Goal: Use online tool/utility: Utilize a website feature to perform a specific function

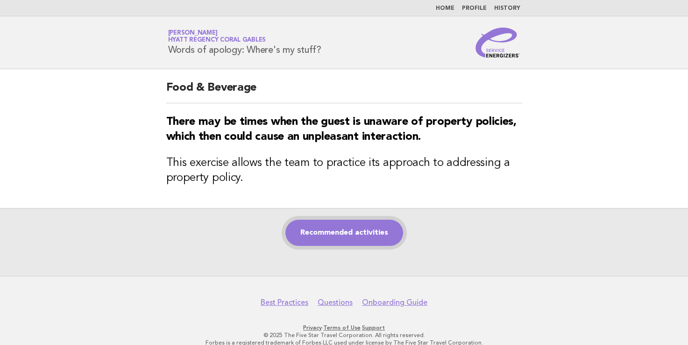
click at [342, 229] on link "Recommended activities" at bounding box center [344, 232] width 118 height 26
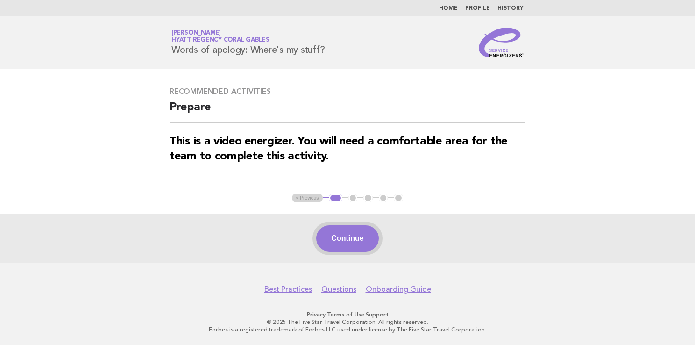
click at [347, 249] on button "Continue" at bounding box center [347, 238] width 62 height 26
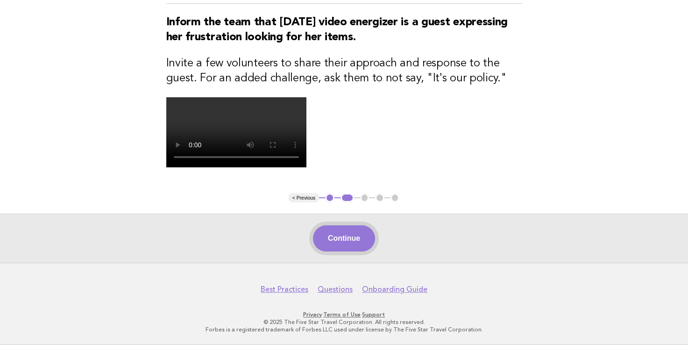
click at [346, 237] on button "Continue" at bounding box center [344, 238] width 62 height 26
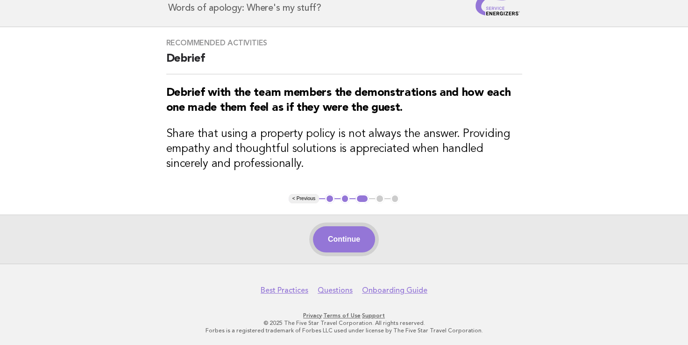
click at [353, 226] on button "Continue" at bounding box center [344, 239] width 62 height 26
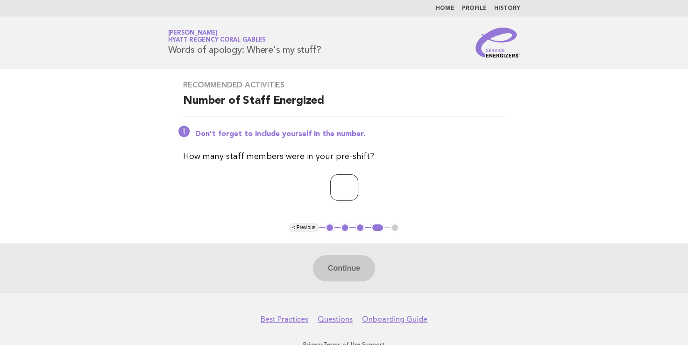
click at [342, 184] on input "number" at bounding box center [344, 187] width 28 height 26
type input "*"
click at [364, 266] on button "Continue" at bounding box center [344, 268] width 62 height 26
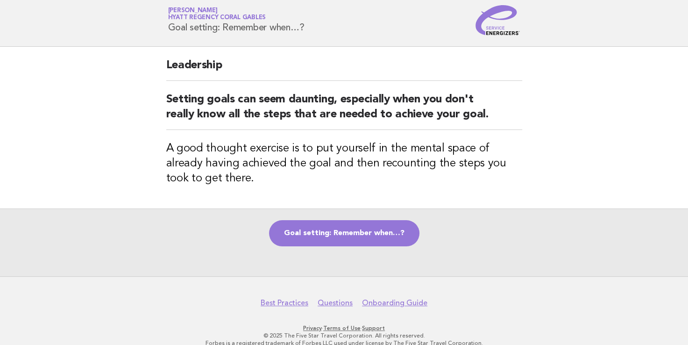
scroll to position [35, 0]
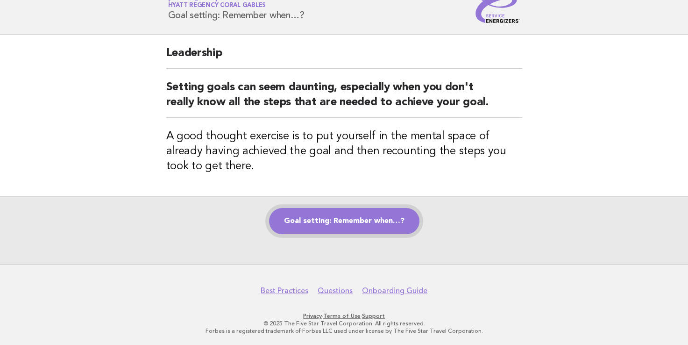
click at [354, 219] on link "Goal setting: Remember when…?" at bounding box center [344, 221] width 150 height 26
click at [351, 222] on link "Goal setting: Remember when…?" at bounding box center [344, 221] width 150 height 26
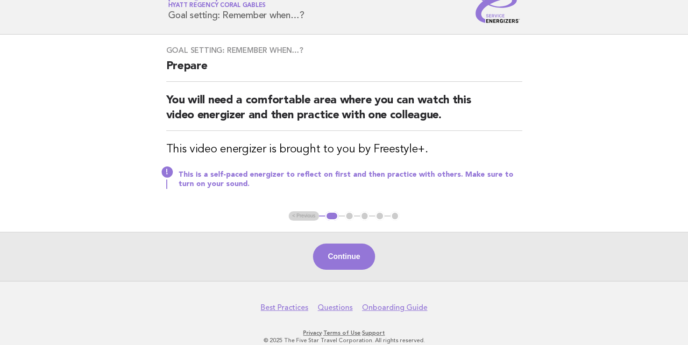
scroll to position [51, 0]
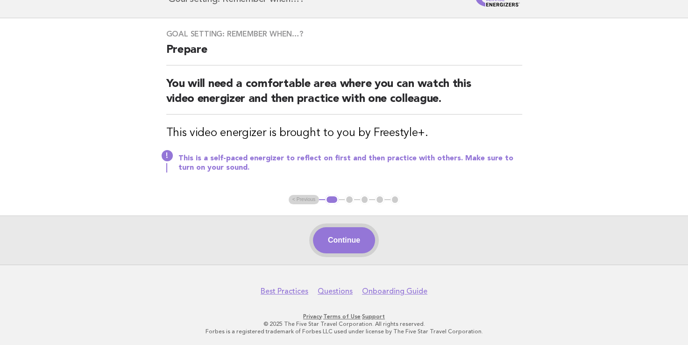
click at [350, 238] on button "Continue" at bounding box center [344, 240] width 62 height 26
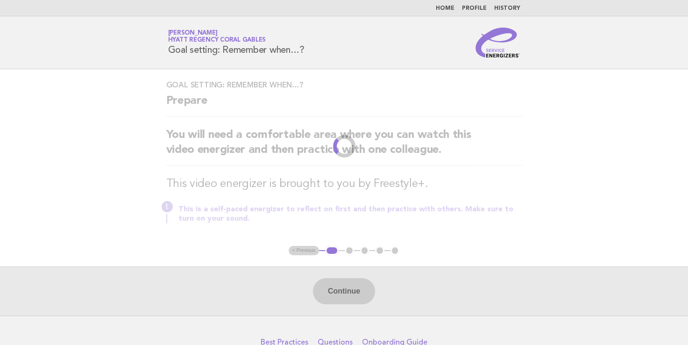
scroll to position [0, 0]
click at [329, 294] on div "Continue" at bounding box center [344, 290] width 688 height 49
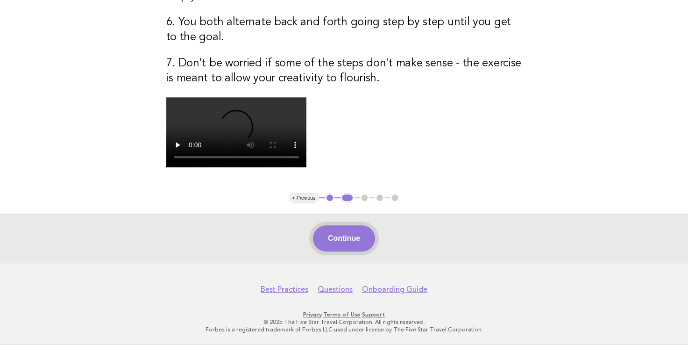
click at [334, 242] on button "Continue" at bounding box center [344, 238] width 62 height 26
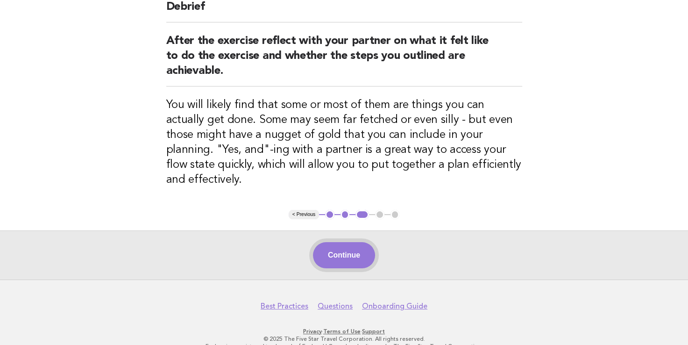
click at [329, 242] on button "Continue" at bounding box center [344, 255] width 62 height 26
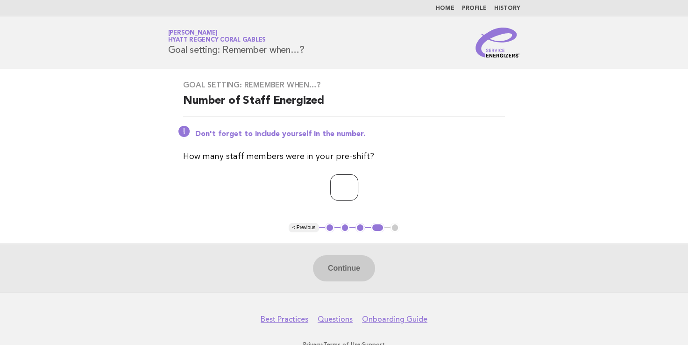
click at [330, 191] on input "number" at bounding box center [344, 187] width 28 height 26
type input "*"
drag, startPoint x: 344, startPoint y: 264, endPoint x: 344, endPoint y: 238, distance: 26.6
click at [344, 262] on button "Continue" at bounding box center [344, 268] width 62 height 26
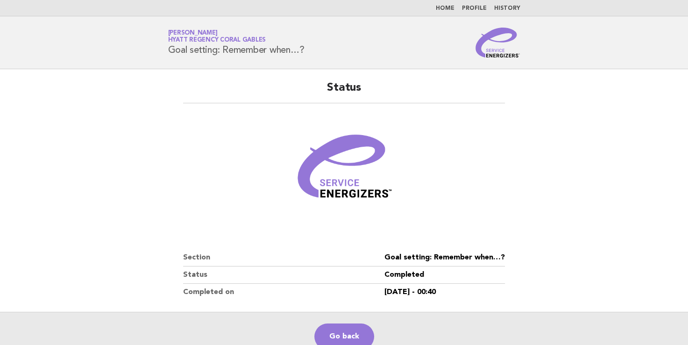
click at [453, 8] on link "Home" at bounding box center [445, 9] width 19 height 6
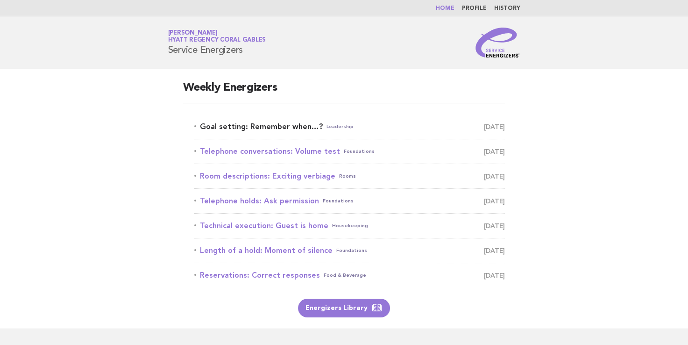
click at [229, 126] on link "Goal setting: Remember when…? Leadership [DATE]" at bounding box center [349, 126] width 311 height 13
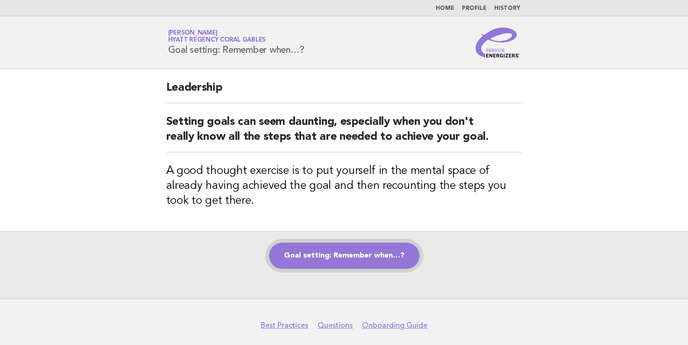
click at [335, 258] on link "Goal setting: Remember when…?" at bounding box center [344, 255] width 150 height 26
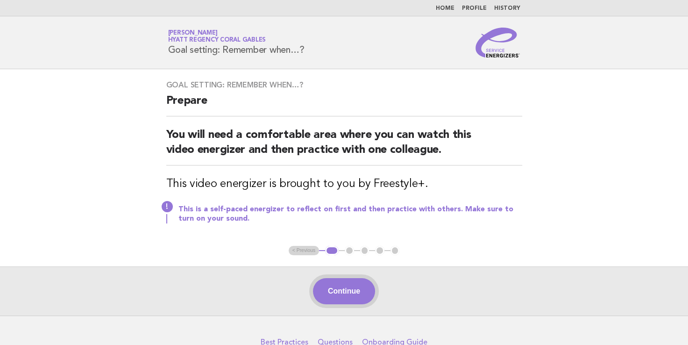
click at [354, 297] on button "Continue" at bounding box center [344, 291] width 62 height 26
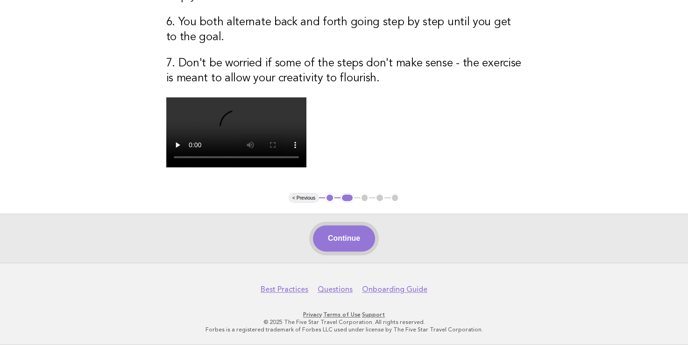
click at [334, 230] on button "Continue" at bounding box center [344, 238] width 62 height 26
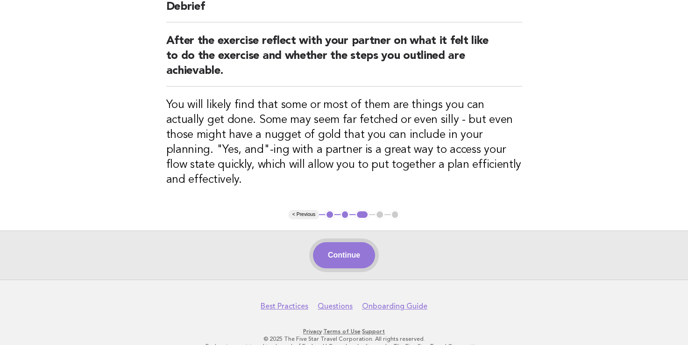
click at [347, 244] on button "Continue" at bounding box center [344, 255] width 62 height 26
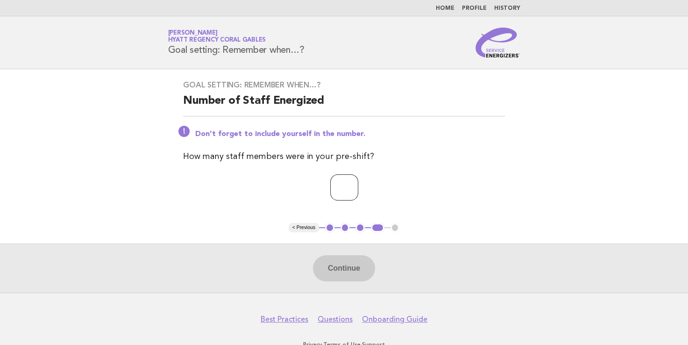
click at [330, 186] on input "number" at bounding box center [344, 187] width 28 height 26
type input "*"
click at [337, 273] on button "Continue" at bounding box center [344, 268] width 62 height 26
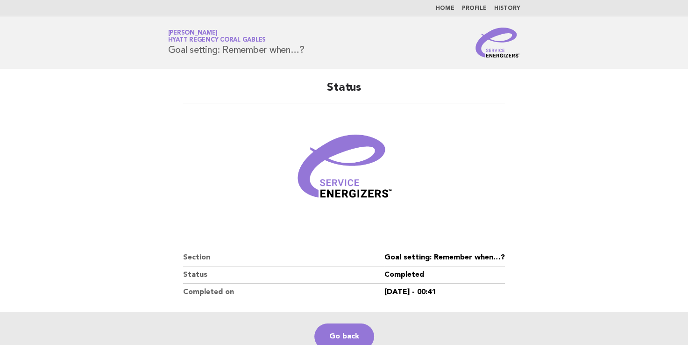
click at [447, 3] on nav "Home Profile History" at bounding box center [344, 8] width 688 height 16
click at [441, 7] on link "Home" at bounding box center [445, 9] width 19 height 6
click at [444, 7] on link "Home" at bounding box center [445, 9] width 19 height 6
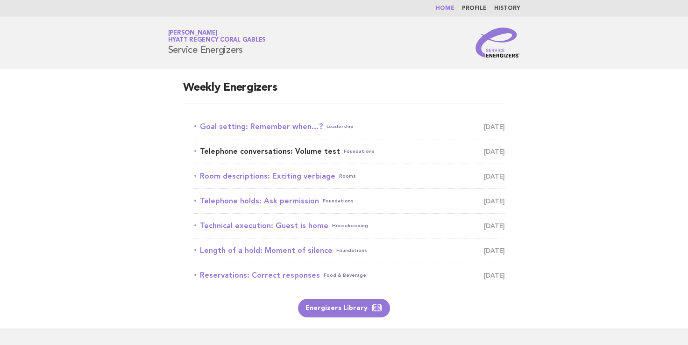
click at [251, 155] on link "Telephone conversations: Volume test Foundations October 6" at bounding box center [349, 151] width 311 height 13
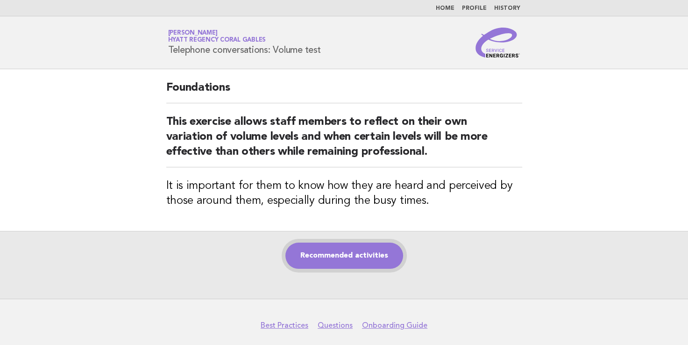
click at [340, 260] on link "Recommended activities" at bounding box center [344, 255] width 118 height 26
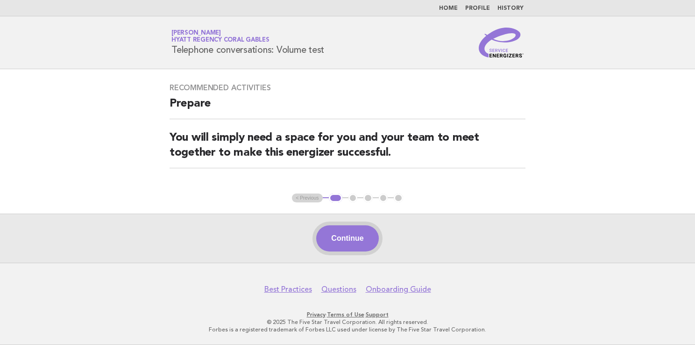
click at [361, 249] on button "Continue" at bounding box center [347, 238] width 62 height 26
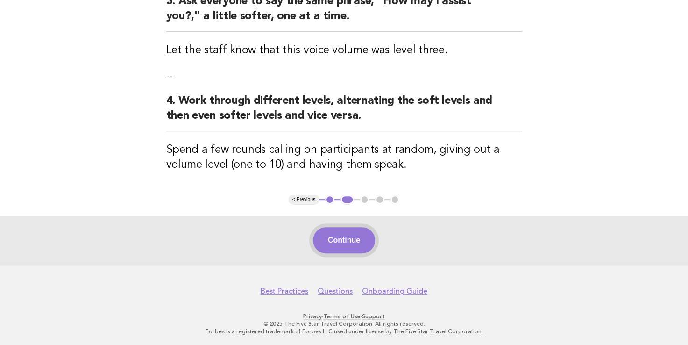
click at [351, 240] on button "Continue" at bounding box center [344, 240] width 62 height 26
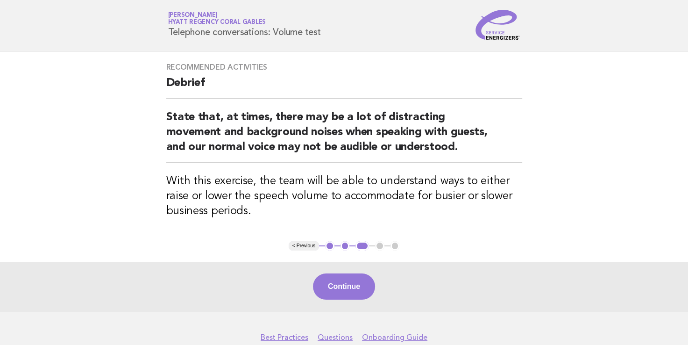
scroll to position [64, 0]
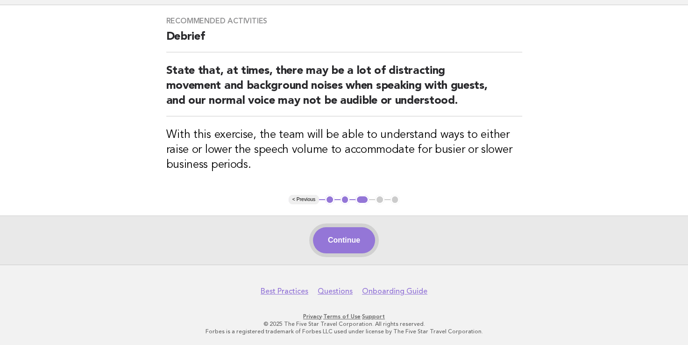
click at [347, 243] on button "Continue" at bounding box center [344, 240] width 62 height 26
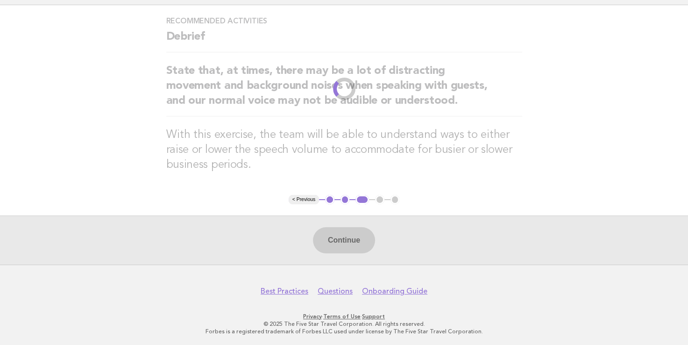
scroll to position [0, 0]
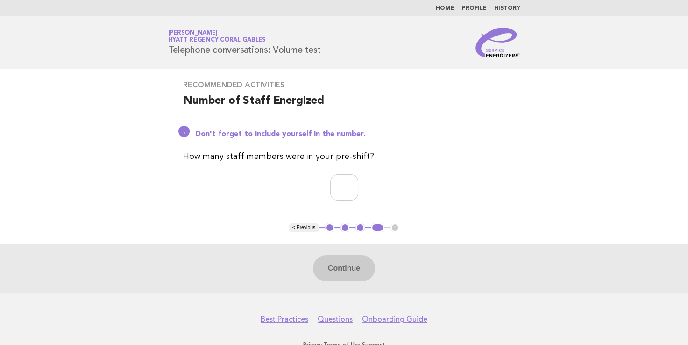
click at [351, 205] on div "Recommended activities Number of Staff Energized Don't forget to include yourse…" at bounding box center [344, 146] width 344 height 154
click at [353, 194] on input "number" at bounding box center [344, 187] width 28 height 26
type input "*"
click at [349, 278] on button "Continue" at bounding box center [344, 268] width 62 height 26
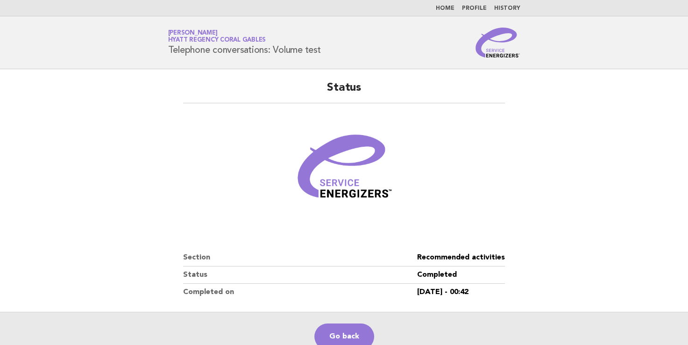
click at [454, 3] on nav "Home Profile History" at bounding box center [344, 8] width 688 height 16
click at [448, 8] on link "Home" at bounding box center [445, 9] width 19 height 6
click at [449, 8] on link "Home" at bounding box center [445, 9] width 19 height 6
click at [449, 3] on nav "Home Profile History" at bounding box center [344, 8] width 688 height 16
click at [441, 9] on link "Home" at bounding box center [445, 9] width 19 height 6
